Goal: Task Accomplishment & Management: Complete application form

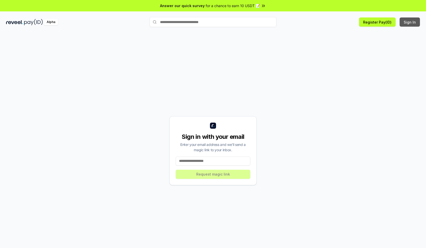
click at [410, 22] on button "Sign In" at bounding box center [410, 22] width 20 height 9
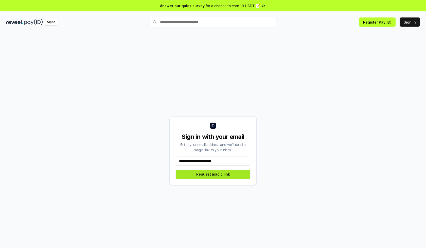
type input "**********"
click at [213, 174] on button "Request magic link" at bounding box center [213, 174] width 75 height 9
